Goal: Task Accomplishment & Management: Use online tool/utility

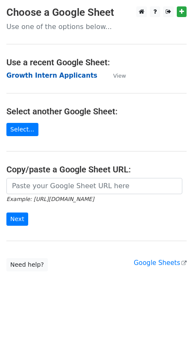
click at [39, 73] on strong "Growth Intern Applicants" at bounding box center [51, 76] width 91 height 8
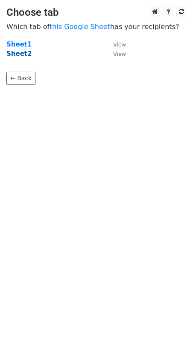
click at [24, 56] on strong "Sheet2" at bounding box center [18, 54] width 25 height 8
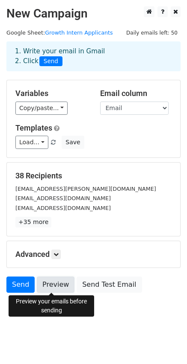
click at [57, 290] on link "Preview" at bounding box center [56, 285] width 38 height 16
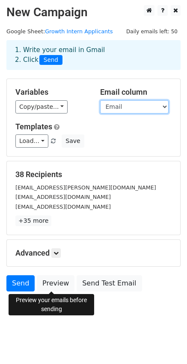
click at [120, 109] on select "Name Email" at bounding box center [134, 106] width 68 height 13
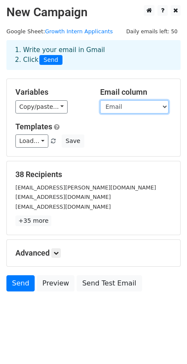
click at [120, 109] on select "Name Email" at bounding box center [134, 106] width 68 height 13
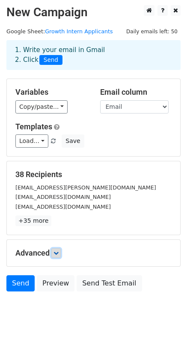
click at [59, 254] on icon at bounding box center [55, 253] width 5 height 5
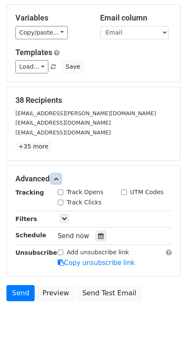
scroll to position [85, 0]
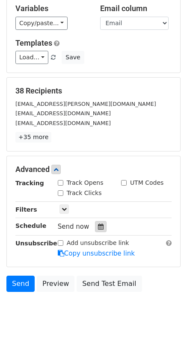
click at [100, 229] on div at bounding box center [101, 226] width 12 height 11
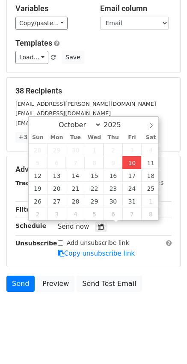
type input "[DATE] 17:27"
type input "05"
type input "27"
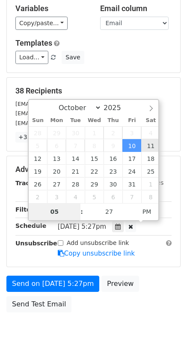
type input "[DATE] 17:27"
drag, startPoint x: 155, startPoint y: 146, endPoint x: 145, endPoint y: 154, distance: 13.4
type input "12"
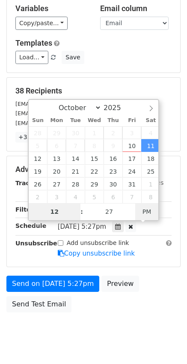
type input "[DATE] 00:27"
click at [145, 213] on span "PM" at bounding box center [146, 211] width 23 height 17
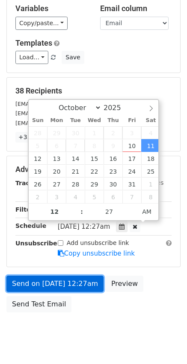
click at [82, 281] on link "Send on [DATE] 12:27am" at bounding box center [54, 284] width 97 height 16
